Goal: Contribute content

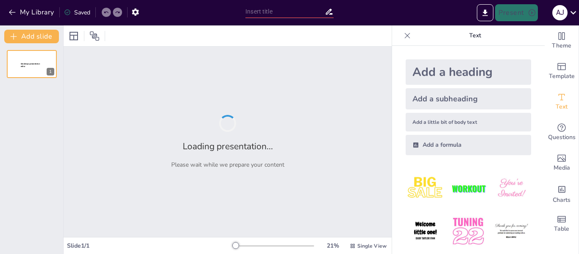
type input "[PERSON_NAME] 'Born a Crime': A Tale of Resilience and [PERSON_NAME]"
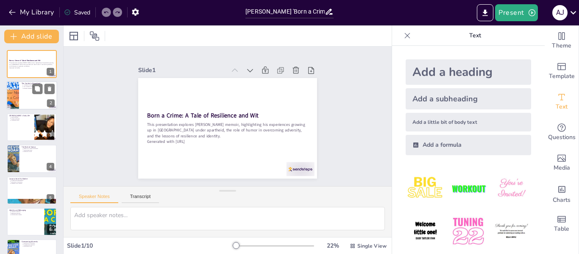
click at [34, 107] on div at bounding box center [31, 95] width 51 height 29
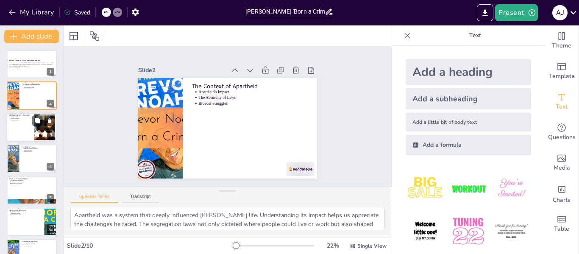
click at [27, 126] on div at bounding box center [31, 127] width 51 height 29
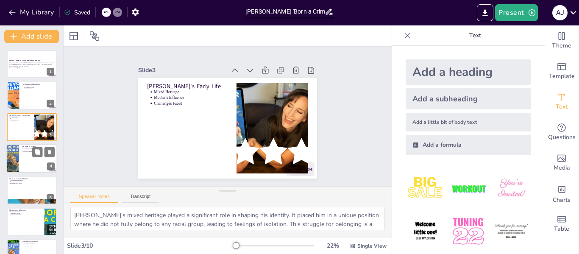
click at [31, 167] on div at bounding box center [31, 158] width 51 height 29
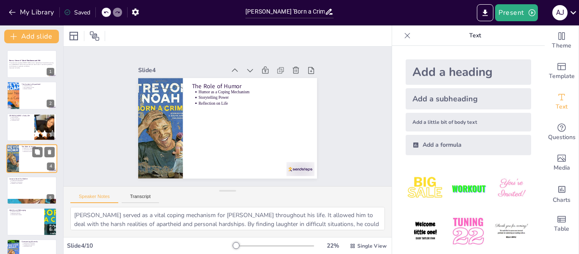
scroll to position [10, 0]
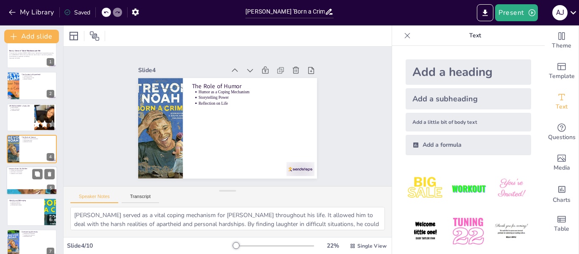
click at [11, 186] on div at bounding box center [31, 180] width 51 height 29
type textarea "[PERSON_NAME]'s mother exemplified strength and independence, qualities that gr…"
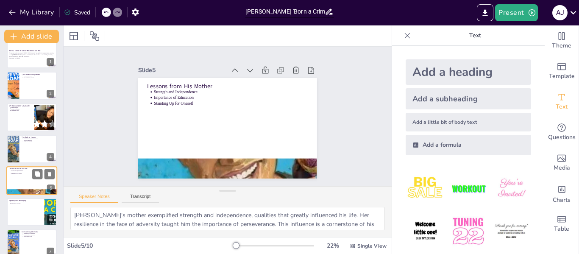
scroll to position [42, 0]
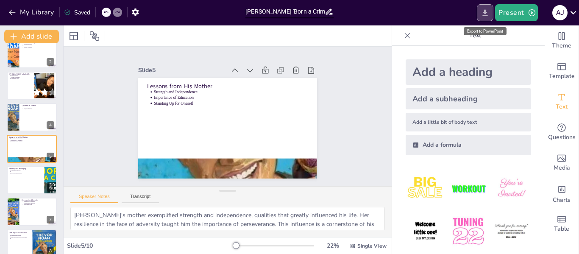
click at [488, 10] on icon "Export to PowerPoint" at bounding box center [484, 12] width 9 height 9
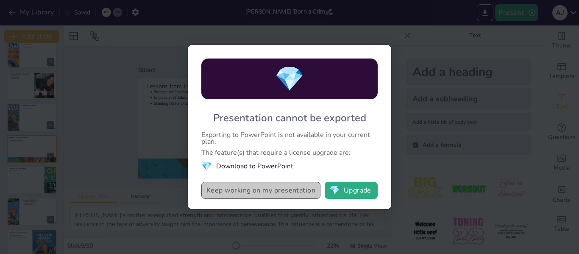
click at [297, 191] on button "Keep working on my presentation" at bounding box center [260, 190] width 119 height 17
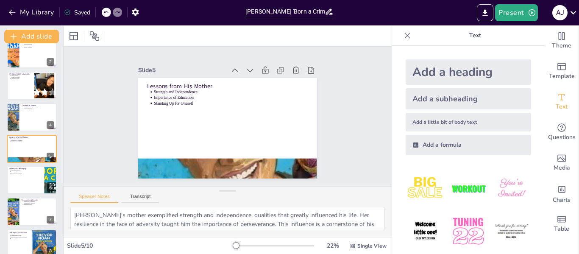
click at [75, 14] on div "Saved" at bounding box center [77, 12] width 26 height 8
click at [133, 11] on icon "button" at bounding box center [135, 11] width 7 height 7
click at [21, 11] on button "My Library" at bounding box center [31, 13] width 51 height 14
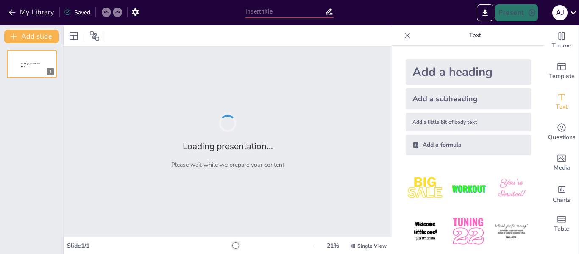
type input "[PERSON_NAME] 'Born a Crime': A Tale of Resilience and [PERSON_NAME]"
